Goal: Task Accomplishment & Management: Manage account settings

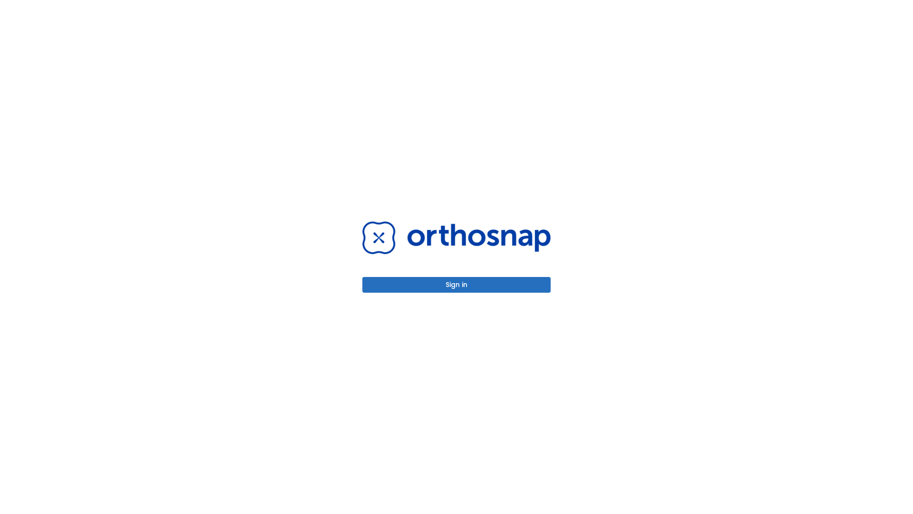
click at [456, 284] on button "Sign in" at bounding box center [456, 285] width 188 height 16
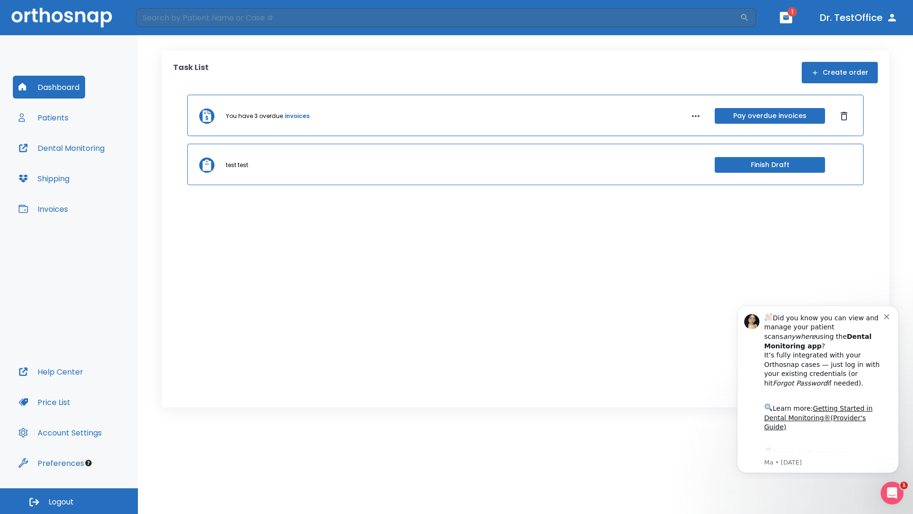
click at [69, 501] on span "Logout" at bounding box center [61, 501] width 25 height 10
